Goal: Feedback & Contribution: Submit feedback/report problem

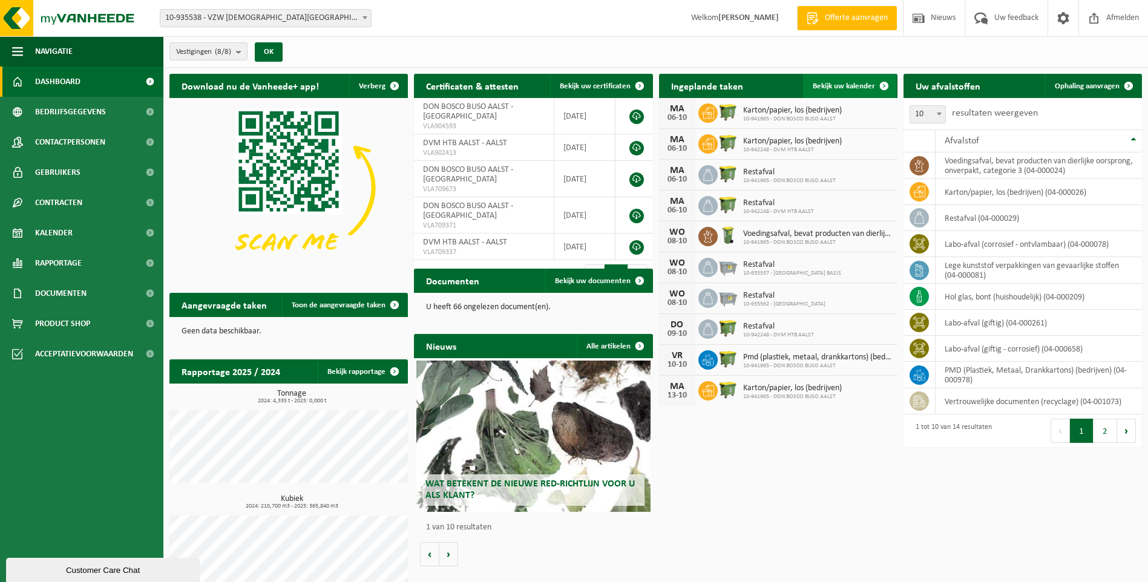
click at [849, 85] on span "Bekijk uw kalender" at bounding box center [844, 86] width 62 height 8
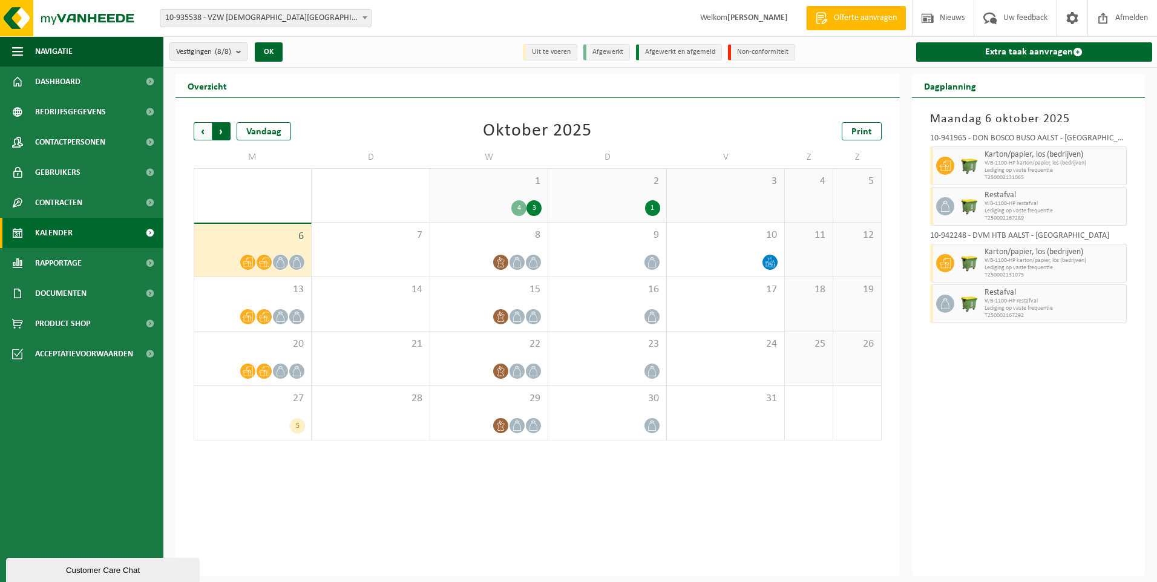
click at [200, 128] on span "Vorige" at bounding box center [203, 131] width 18 height 18
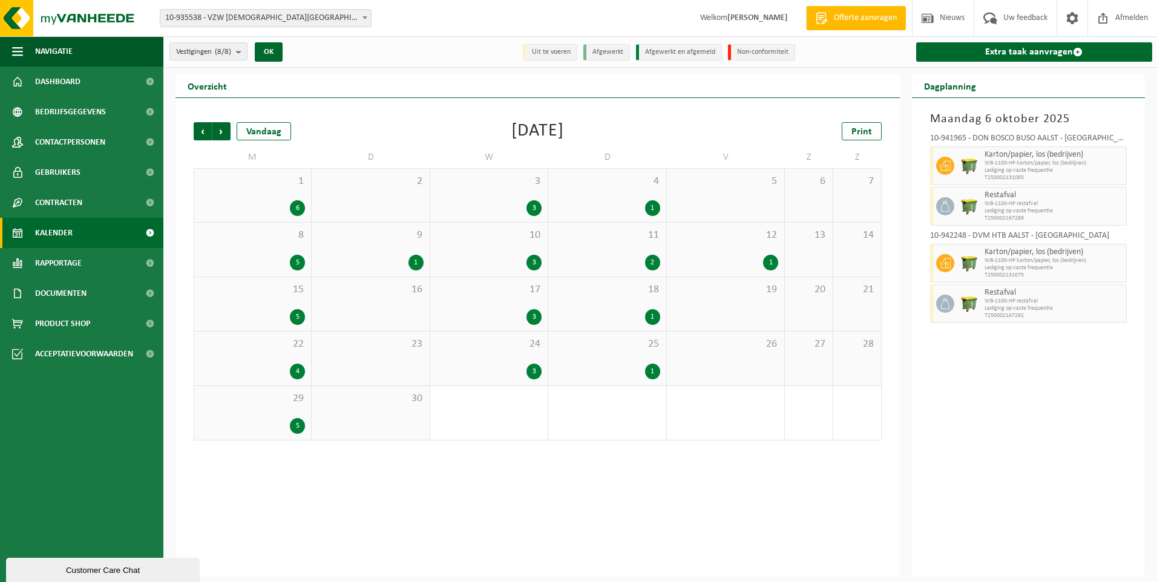
click at [238, 185] on span "1" at bounding box center [252, 181] width 105 height 13
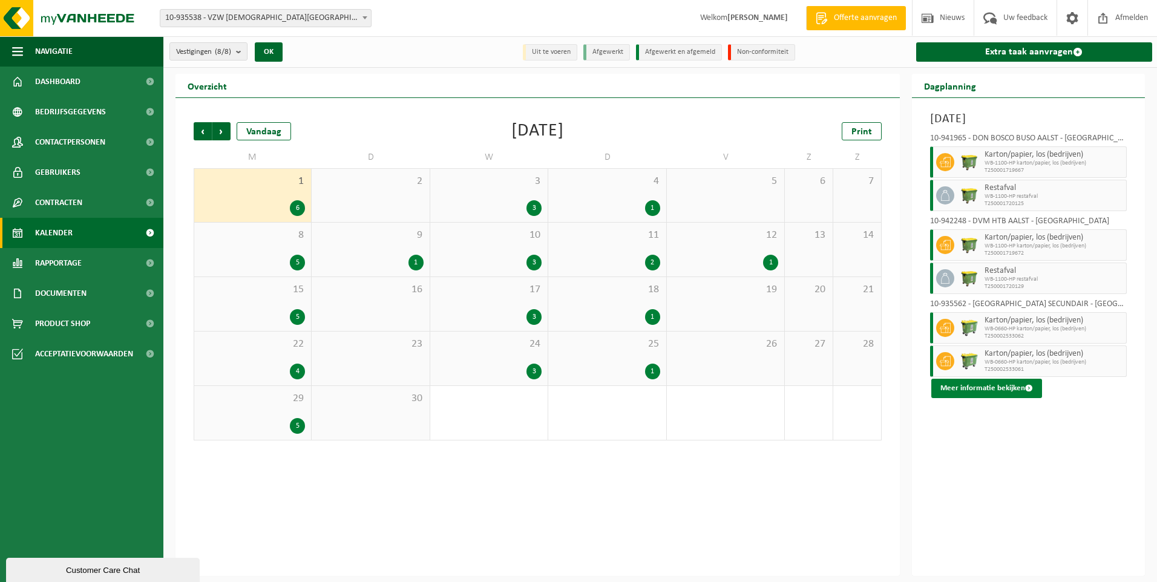
click at [972, 389] on button "Meer informatie bekijken" at bounding box center [986, 388] width 111 height 19
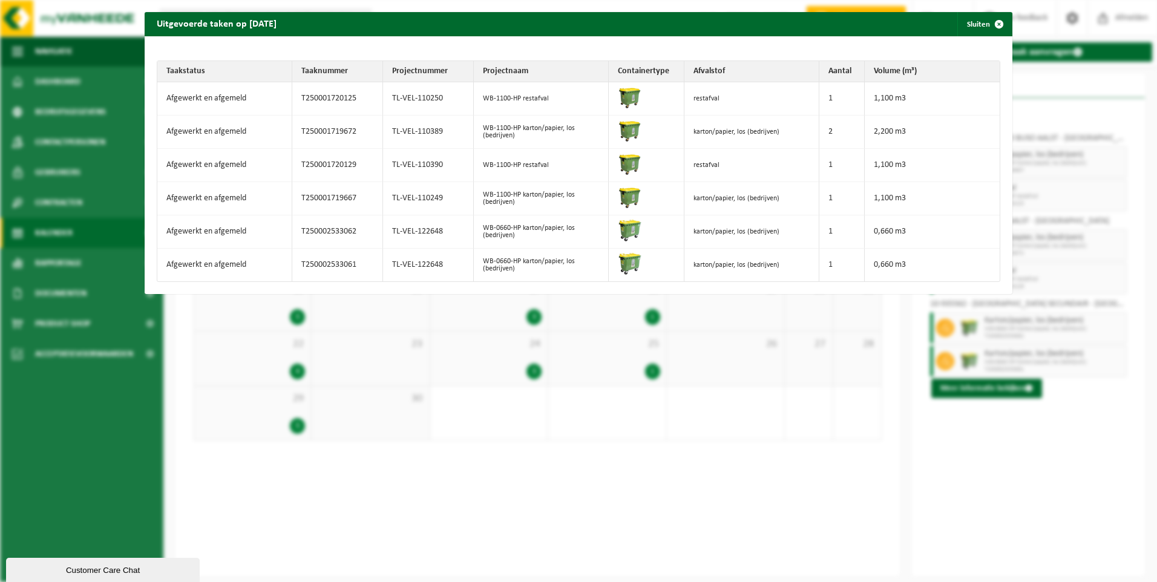
click at [990, 471] on div "Uitgevoerde taken op 2025-09-01 Sluiten Taakstatus Taaknummer Projectnummer Pro…" at bounding box center [578, 291] width 1157 height 582
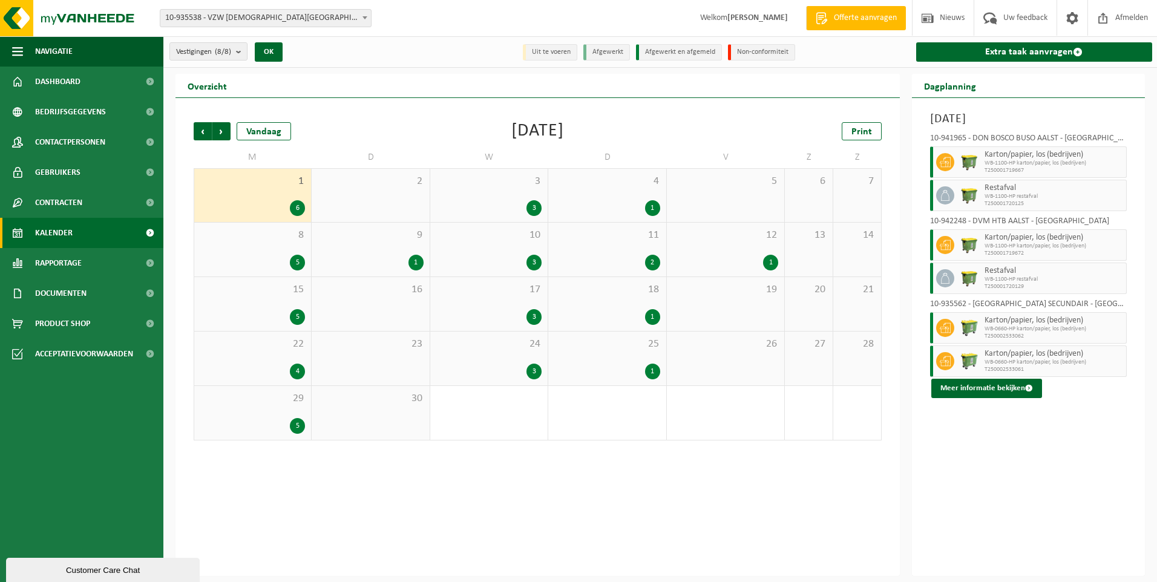
click at [252, 410] on div "29 5" at bounding box center [252, 413] width 117 height 54
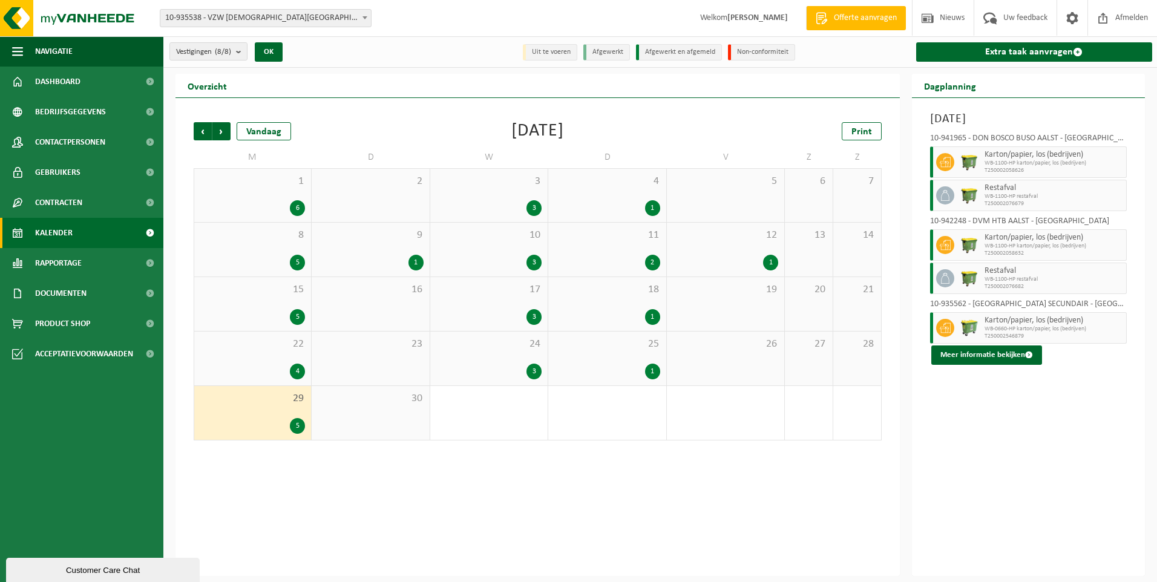
click at [261, 194] on div "1 6" at bounding box center [252, 195] width 117 height 53
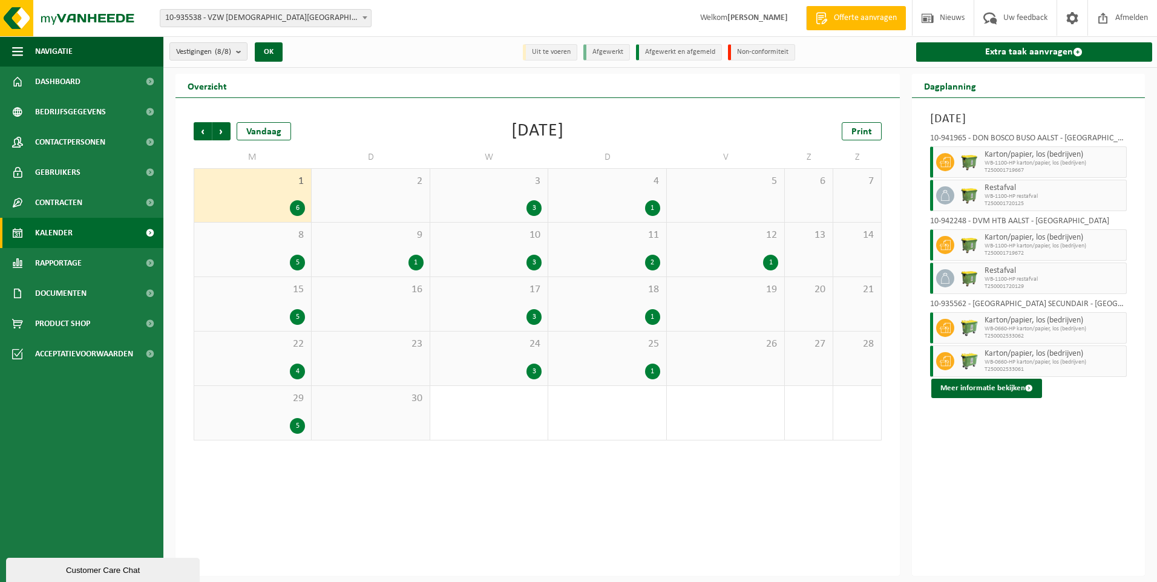
click at [1010, 353] on span "Karton/papier, los (bedrijven)" at bounding box center [1053, 354] width 139 height 10
click at [942, 362] on icon at bounding box center [945, 361] width 11 height 11
click at [278, 252] on div "8 5" at bounding box center [252, 250] width 117 height 54
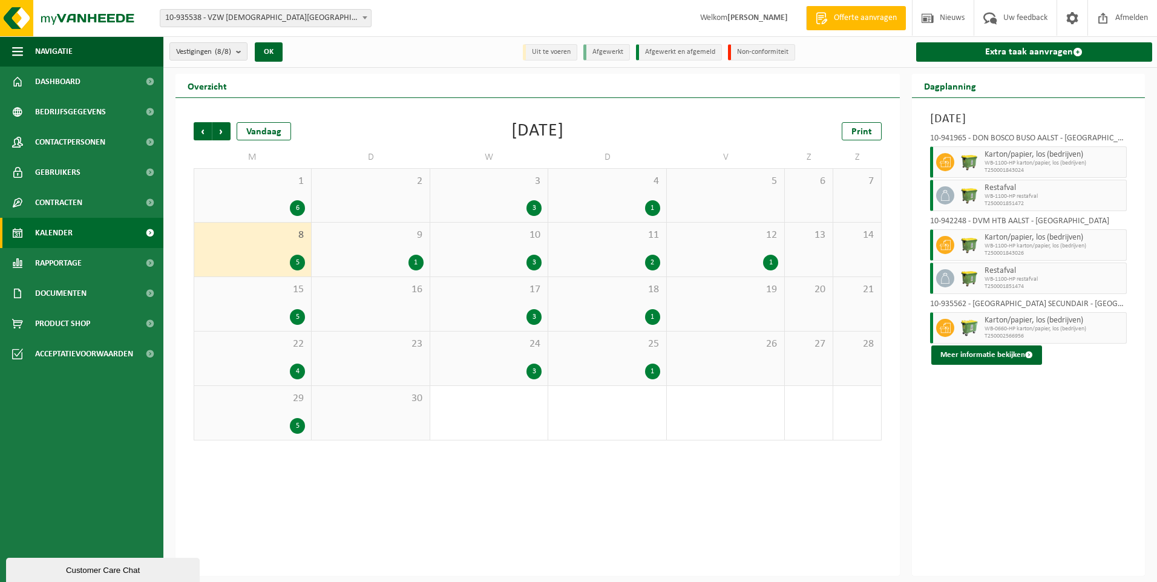
click at [269, 298] on div "15 5" at bounding box center [252, 304] width 117 height 54
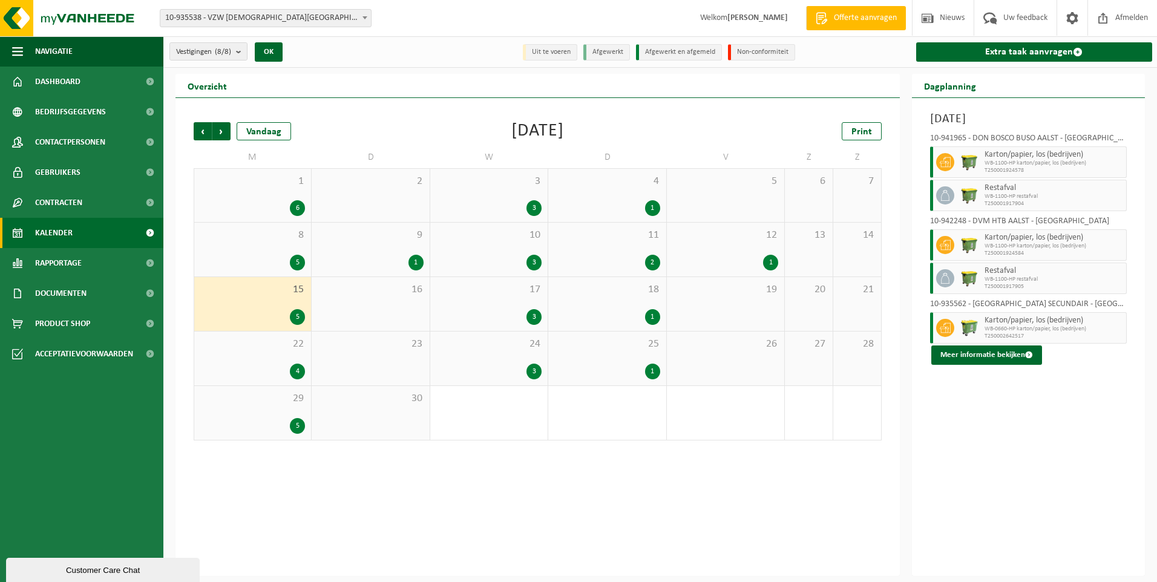
click at [264, 364] on div "4" at bounding box center [252, 372] width 105 height 16
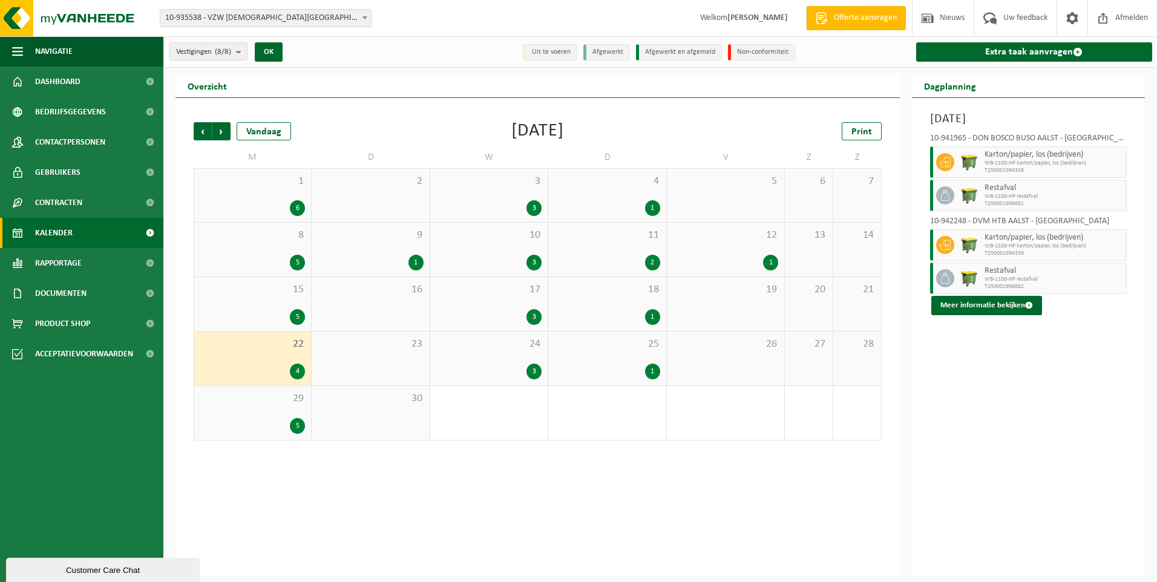
click at [258, 408] on div "29 5" at bounding box center [252, 413] width 117 height 54
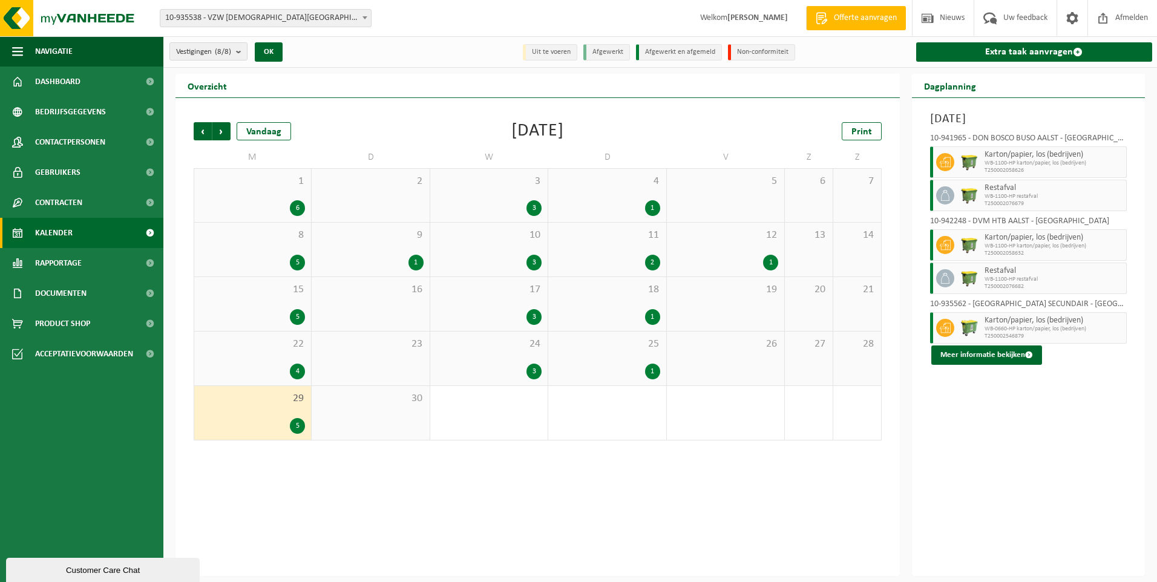
click at [250, 195] on div "1 6" at bounding box center [252, 195] width 117 height 53
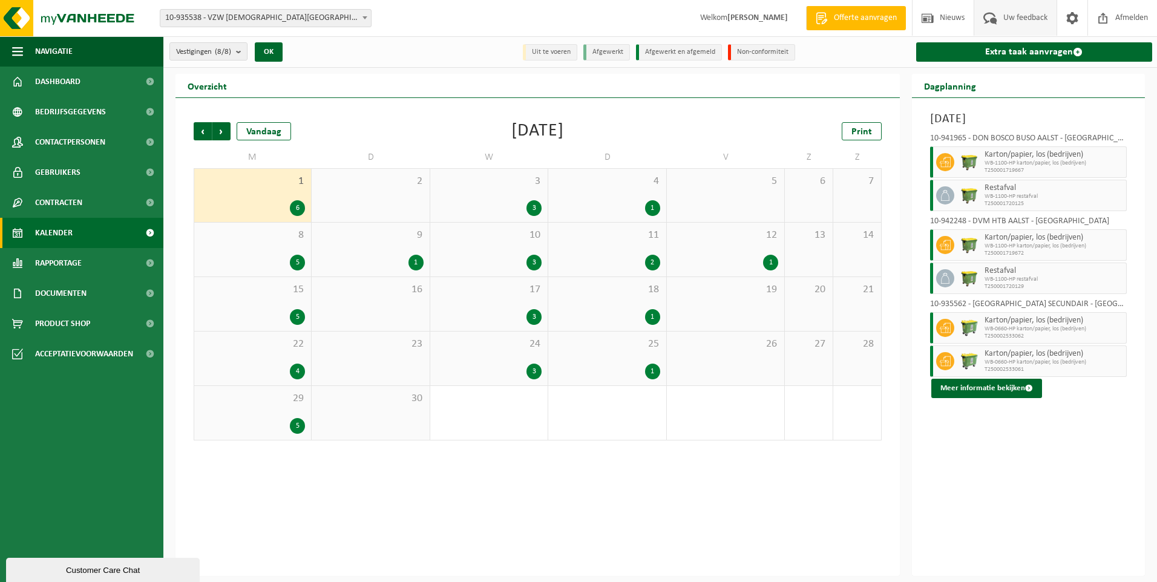
click at [1012, 21] on span "Uw feedback" at bounding box center [1025, 18] width 50 height 36
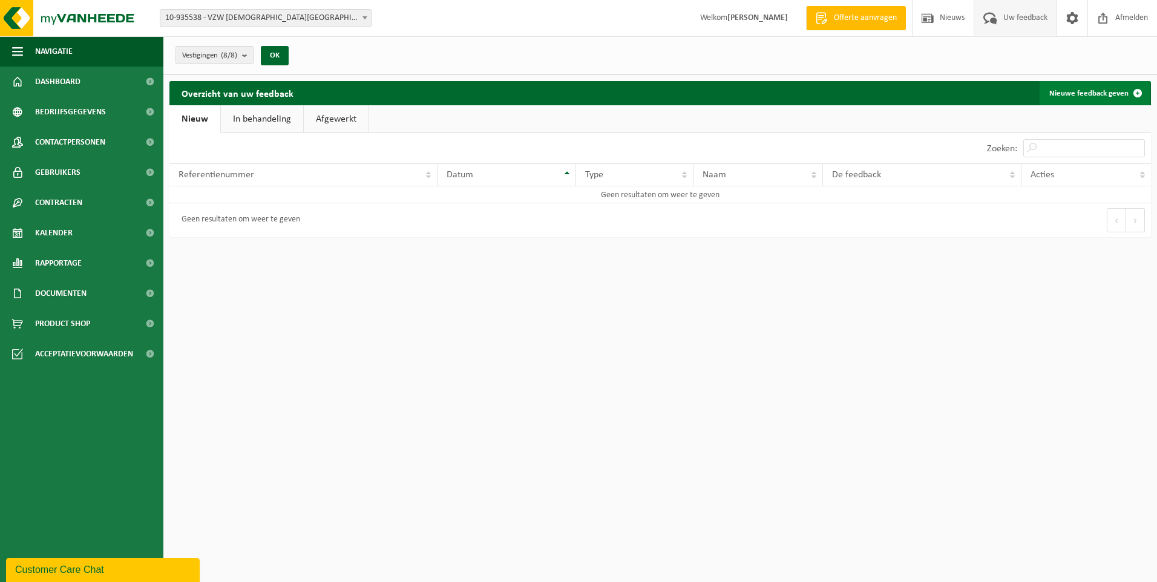
click at [1097, 90] on link "Nieuwe feedback geven" at bounding box center [1094, 93] width 110 height 24
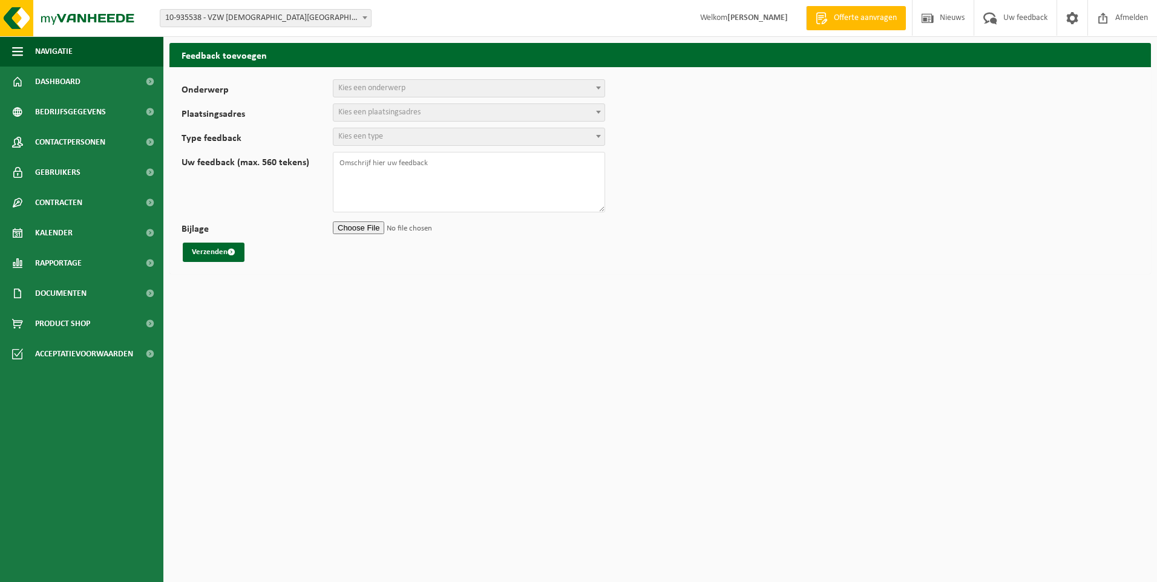
select select
click at [426, 91] on span "Kies een onderwerp" at bounding box center [468, 88] width 271 height 17
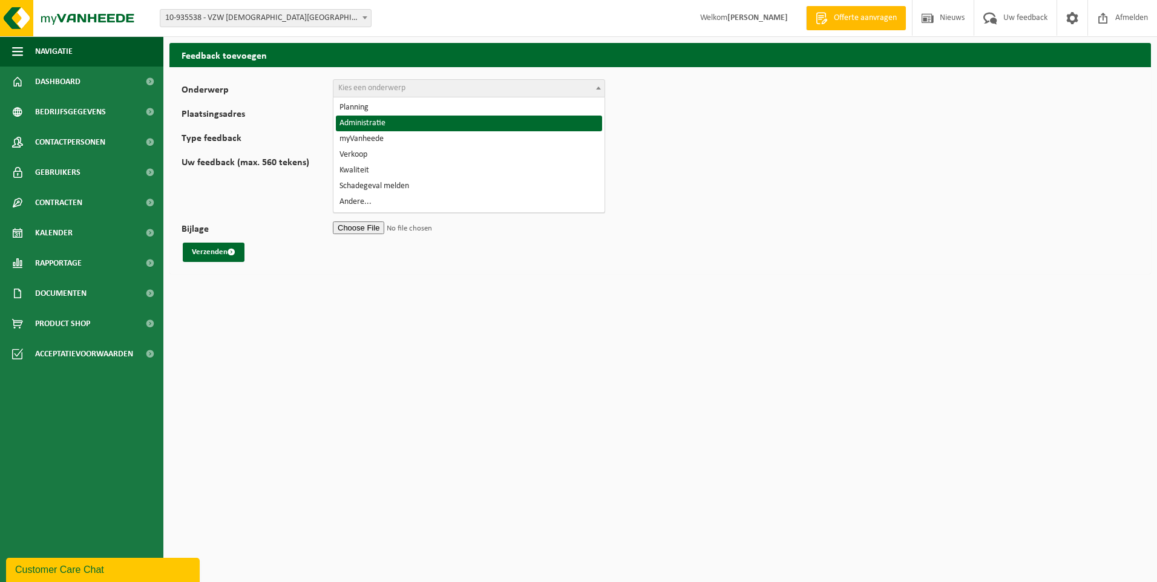
select select "7"
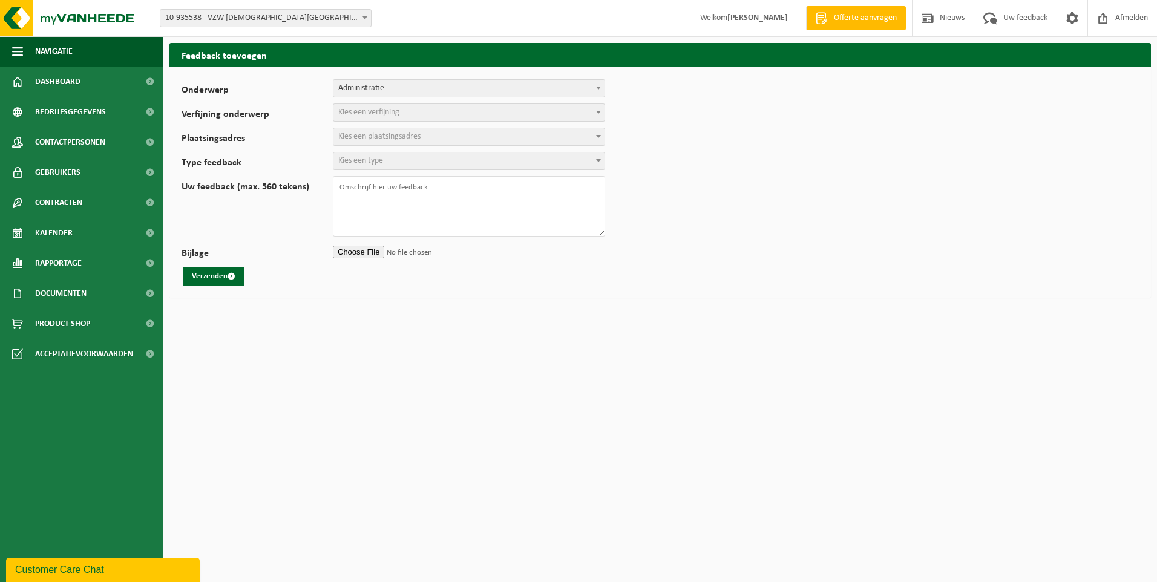
click at [382, 109] on span "Kies een verfijning" at bounding box center [368, 112] width 61 height 9
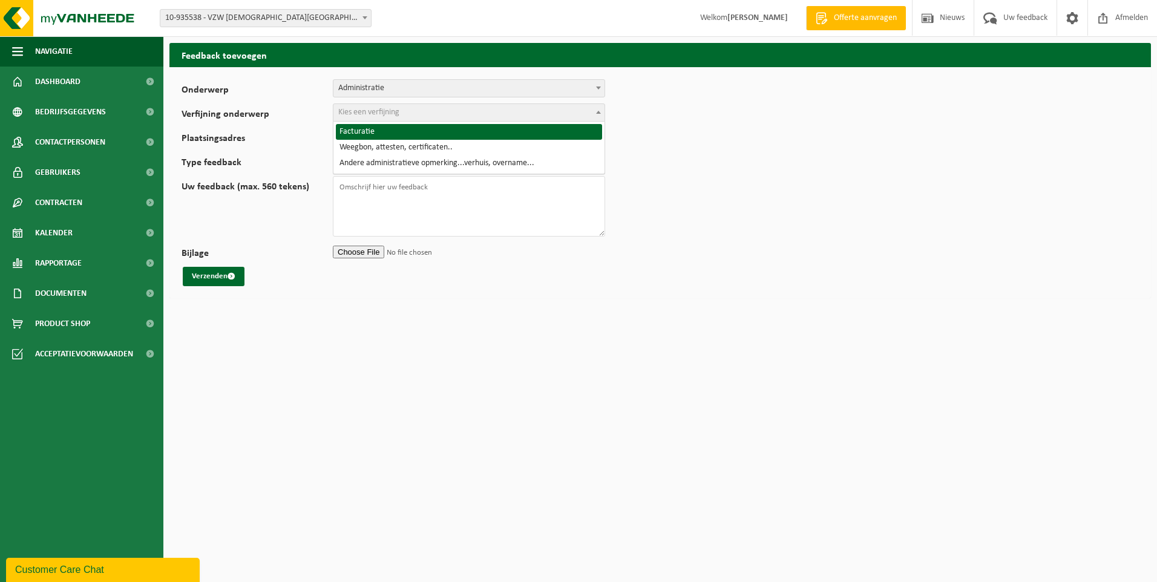
select select "8"
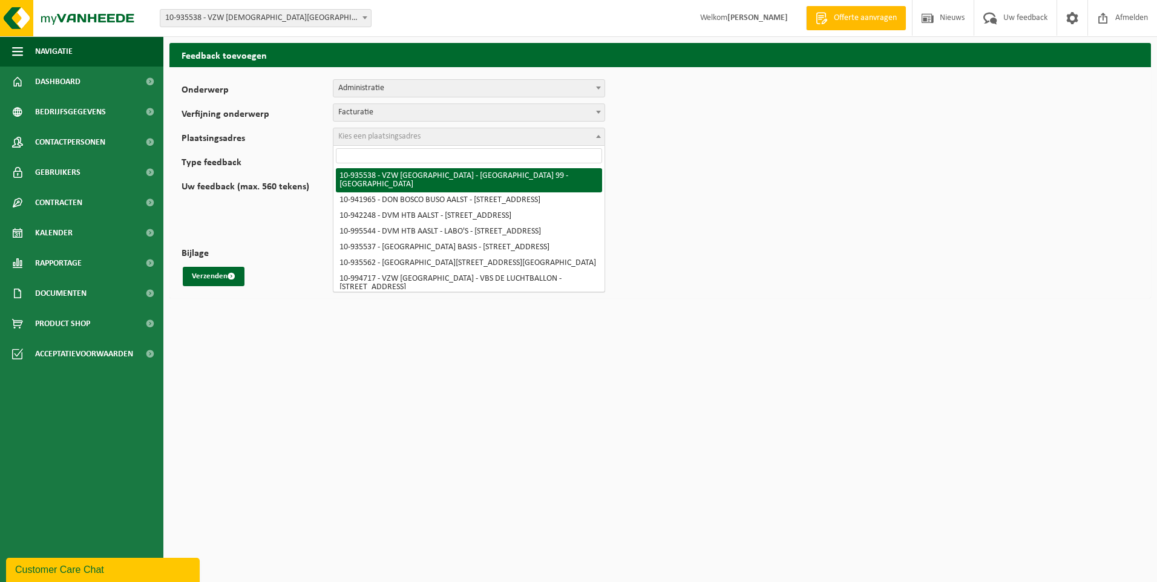
click at [377, 136] on span "Kies een plaatsingsadres" at bounding box center [379, 136] width 82 height 9
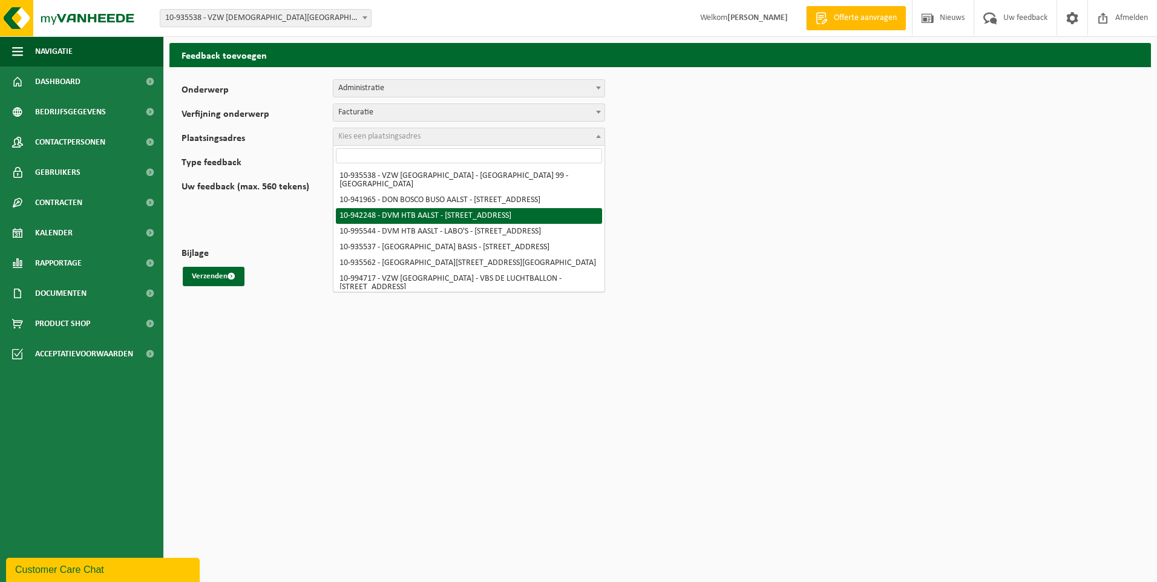
scroll to position [56, 0]
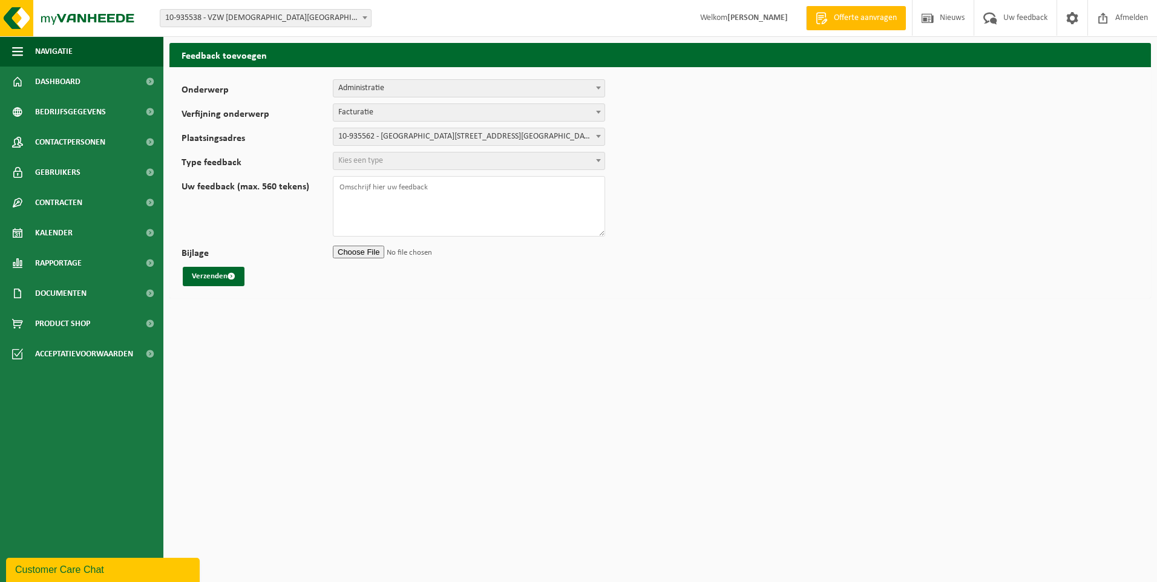
select select "139533"
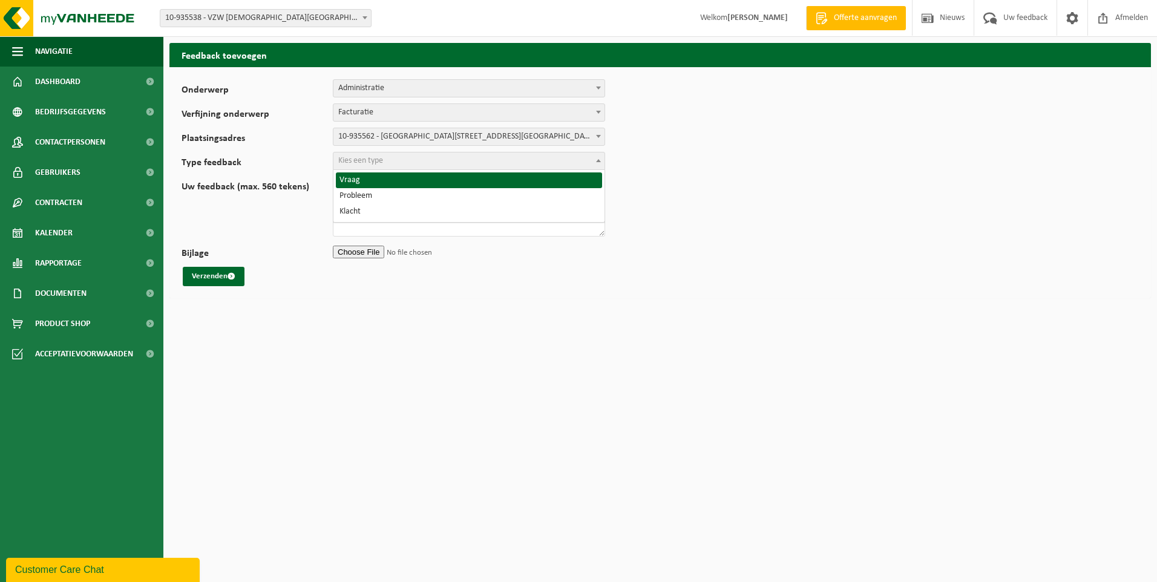
click at [372, 158] on span "Kies een type" at bounding box center [360, 160] width 45 height 9
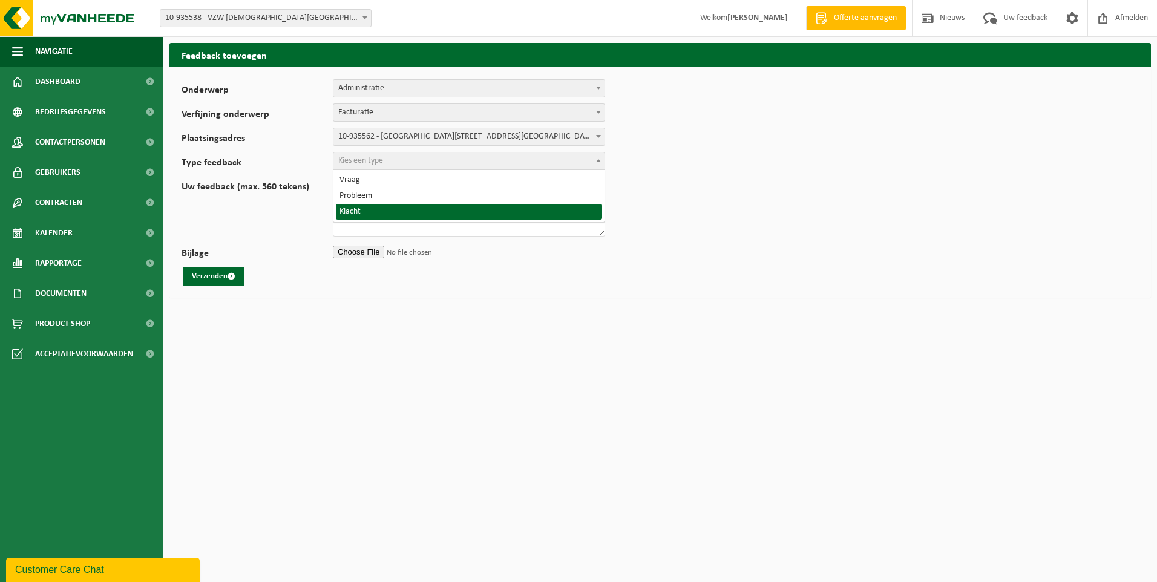
select select "COM"
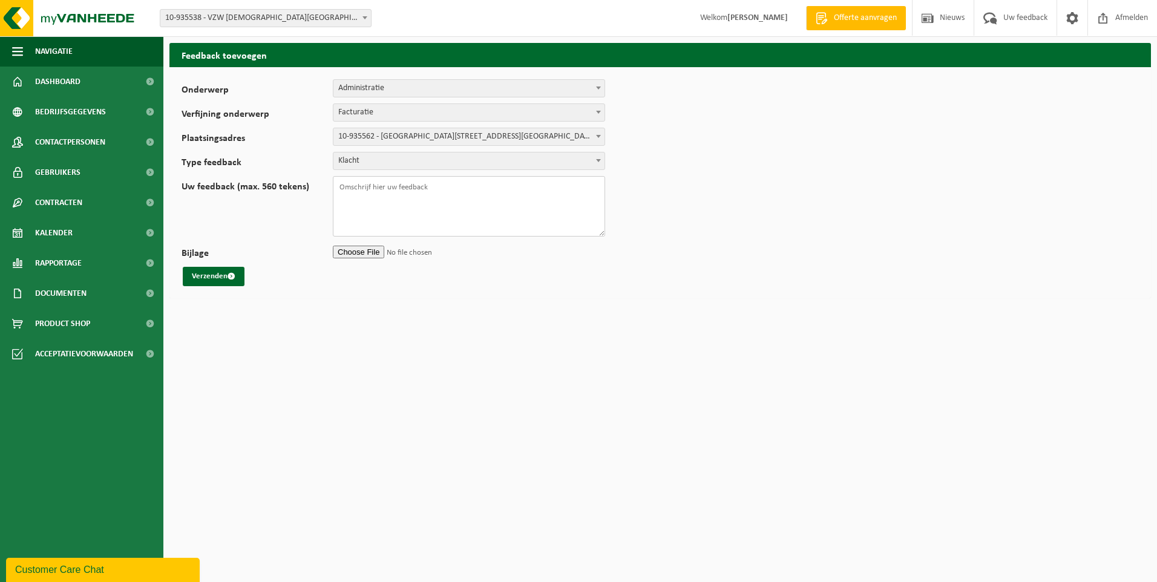
click at [351, 186] on textarea "Uw feedback (max. 560 tekens)" at bounding box center [469, 206] width 272 height 61
click at [338, 197] on textarea "Beste, op 01/09/2025 staat dat er" at bounding box center [469, 206] width 272 height 61
drag, startPoint x: 432, startPoint y: 197, endPoint x: 475, endPoint y: 200, distance: 43.1
click at [475, 200] on textarea "Beste, wij werden voor 01/09/2025 staat dat er" at bounding box center [469, 206] width 272 height 61
click at [551, 197] on textarea "Beste, wij werden voor 01/09/2025 voor 2 papiercontainers aangerekend. Wij hebb…" at bounding box center [469, 206] width 272 height 61
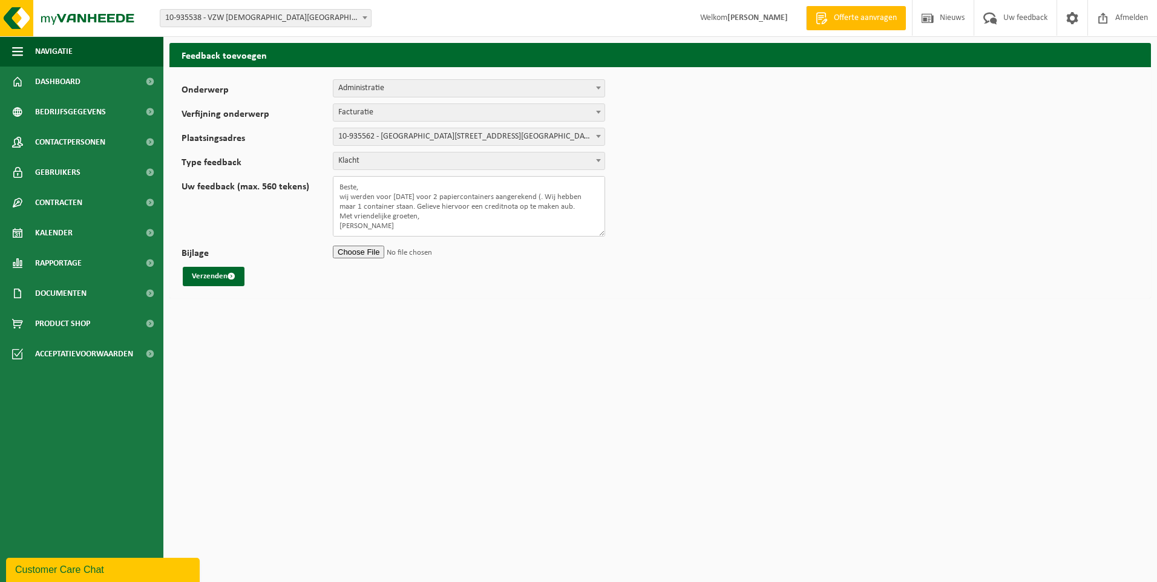
click at [555, 196] on textarea "Beste, wij werden voor 01/09/2025 voor 2 papiercontainers aangerekend (. Wij he…" at bounding box center [469, 206] width 272 height 61
paste textarea "VF25-136599"
type textarea "Beste, wij werden voor [DATE] voor 2 papiercontainers aangerekend (VF25-136599)…"
click at [209, 277] on button "Verzenden" at bounding box center [214, 276] width 62 height 19
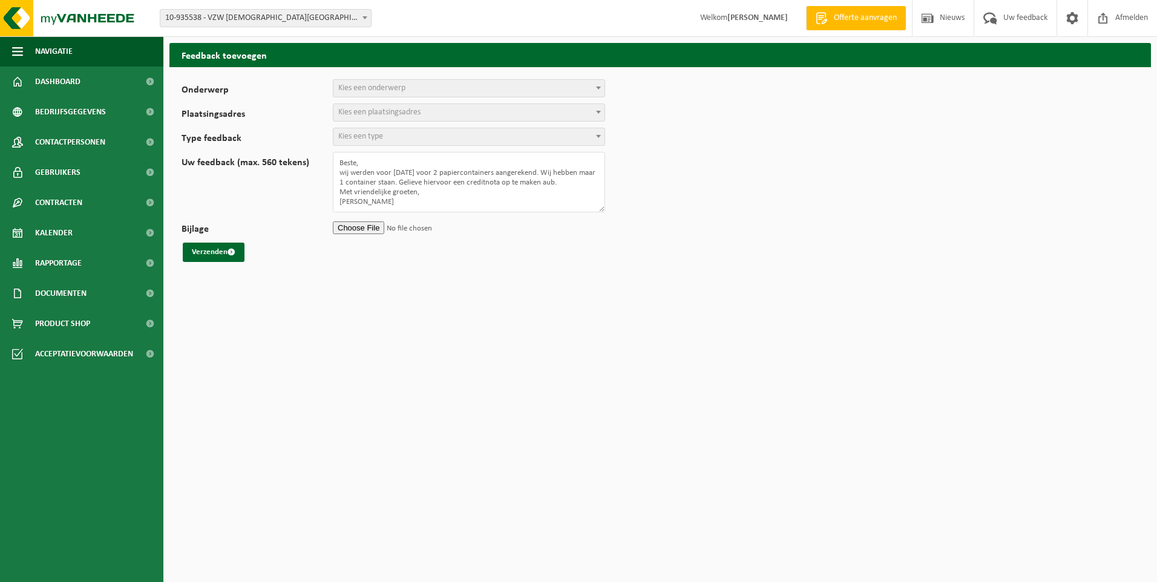
select select
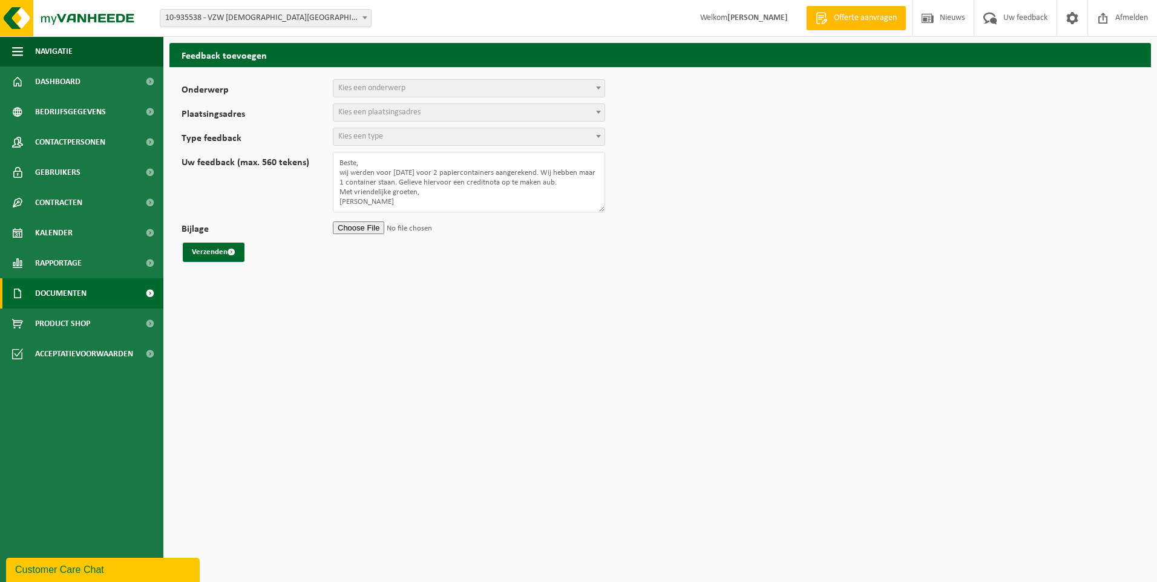
click at [56, 290] on span "Documenten" at bounding box center [60, 293] width 51 height 30
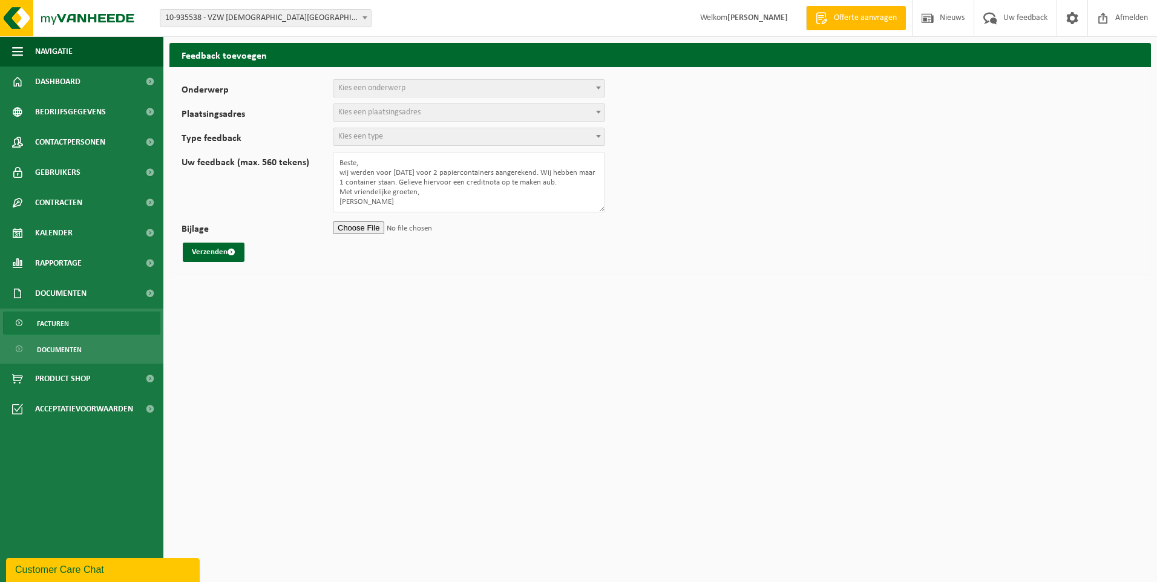
click at [64, 324] on span "Facturen" at bounding box center [53, 323] width 32 height 23
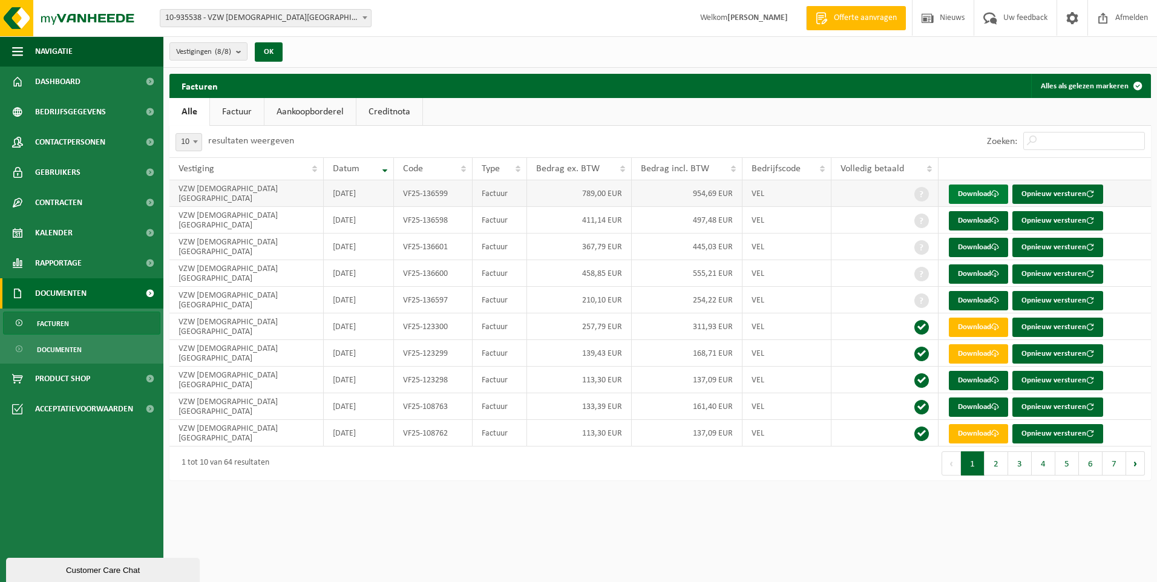
click at [978, 191] on link "Download" at bounding box center [978, 194] width 59 height 19
